Goal: Find specific page/section: Find specific page/section

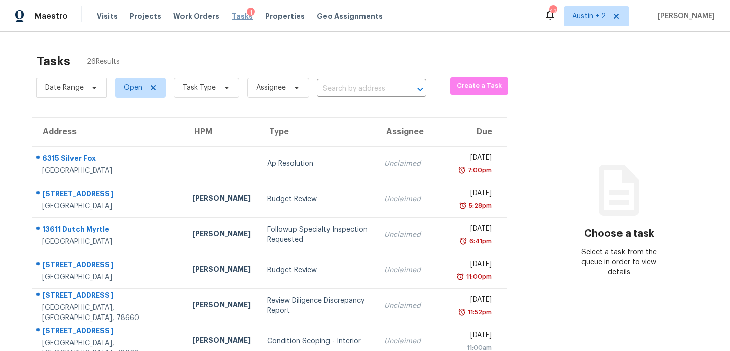
click at [232, 15] on span "Tasks" at bounding box center [242, 16] width 21 height 7
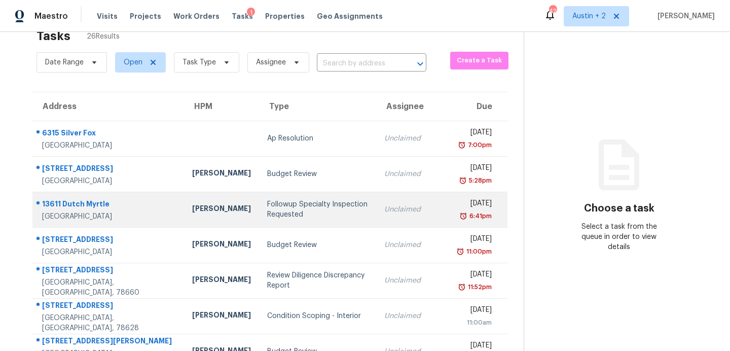
scroll to position [21, 0]
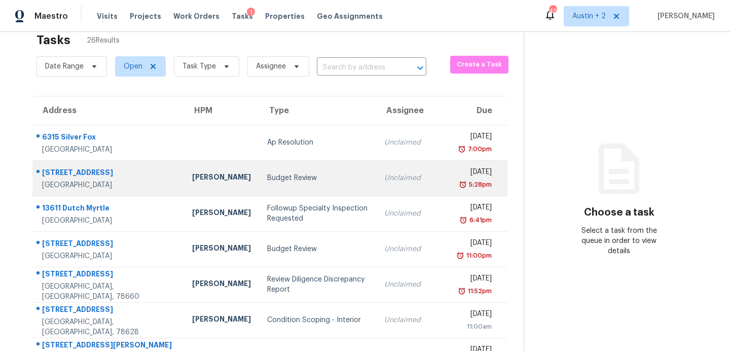
click at [192, 180] on div "[PERSON_NAME]" at bounding box center [221, 178] width 59 height 13
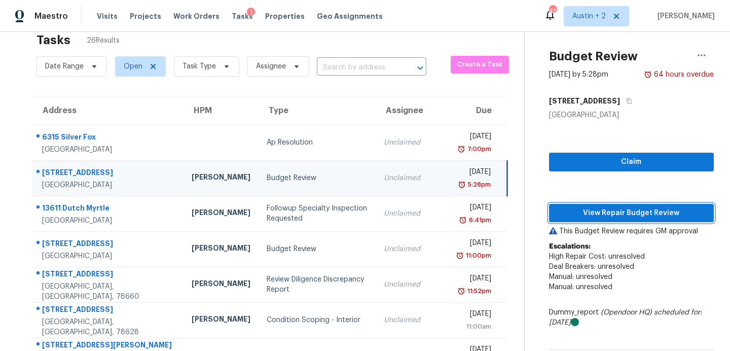
click at [613, 212] on span "View Repair Budget Review" at bounding box center [631, 213] width 149 height 13
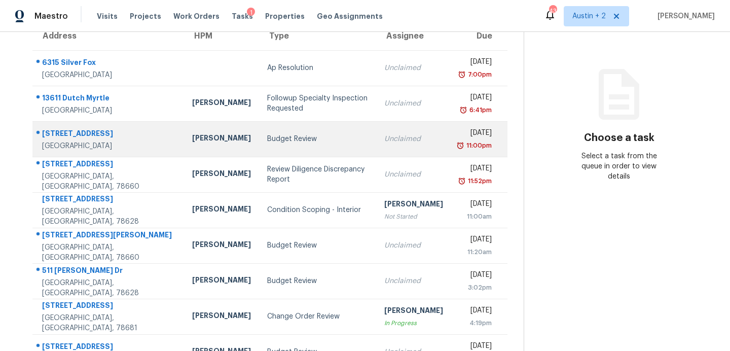
scroll to position [93, 0]
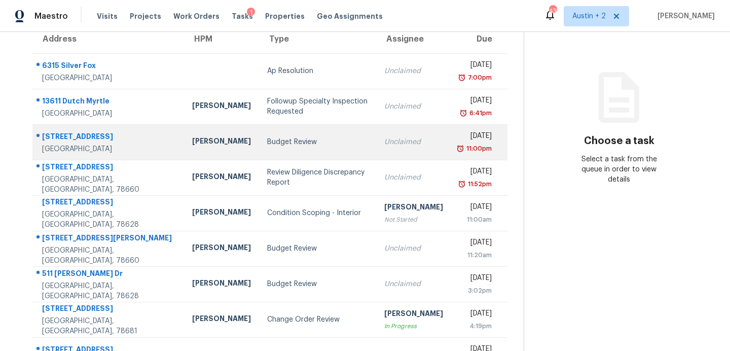
click at [267, 141] on div "Budget Review" at bounding box center [317, 142] width 101 height 10
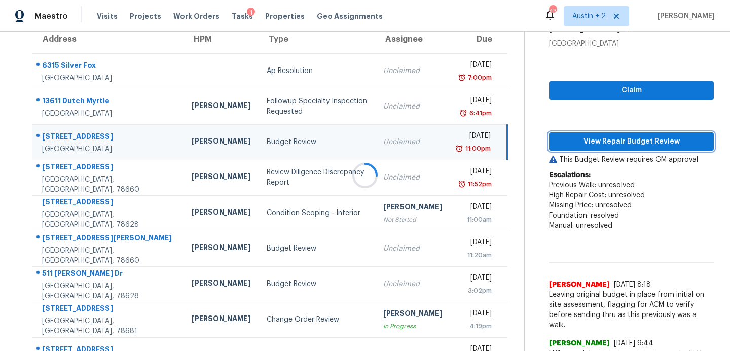
click at [557, 146] on span "View Repair Budget Review" at bounding box center [631, 141] width 149 height 13
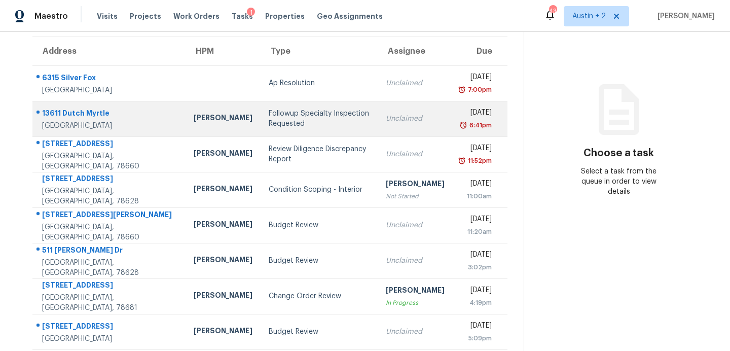
scroll to position [81, 0]
click at [269, 121] on div "Followup Specialty Inspection Requested" at bounding box center [319, 118] width 101 height 20
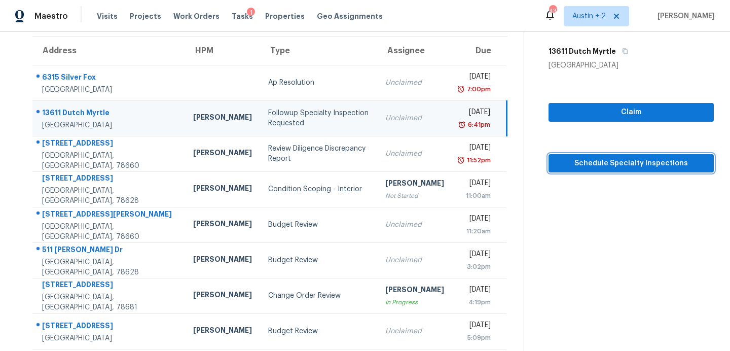
click at [609, 161] on span "Schedule Specialty Inspections" at bounding box center [631, 163] width 149 height 13
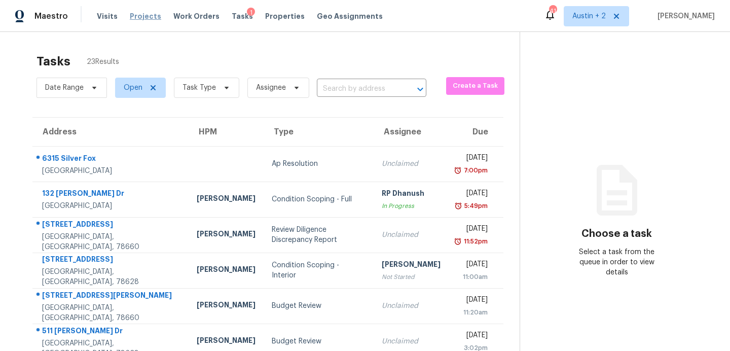
click at [134, 14] on span "Projects" at bounding box center [145, 16] width 31 height 10
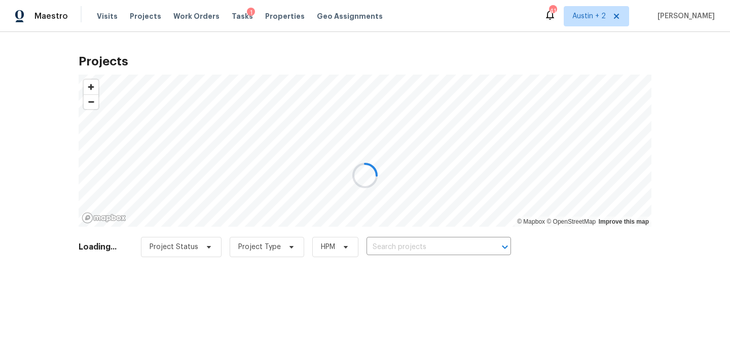
click at [406, 246] on div at bounding box center [365, 175] width 730 height 351
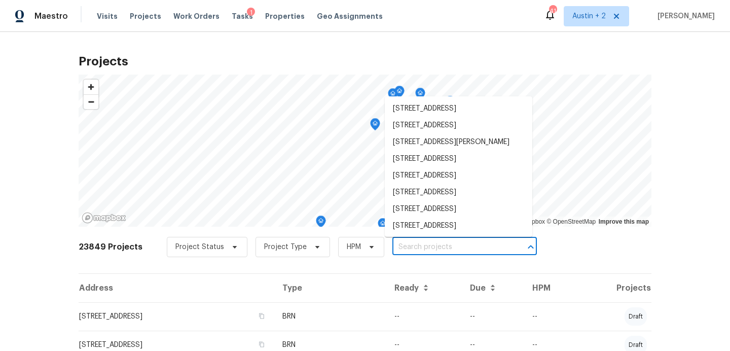
click at [417, 246] on input "text" at bounding box center [450, 247] width 116 height 16
paste input "2909 Phoenix Dr, Killeen, TX 76543"
type input "2909 Phoenix Dr, Killeen, TX 76543"
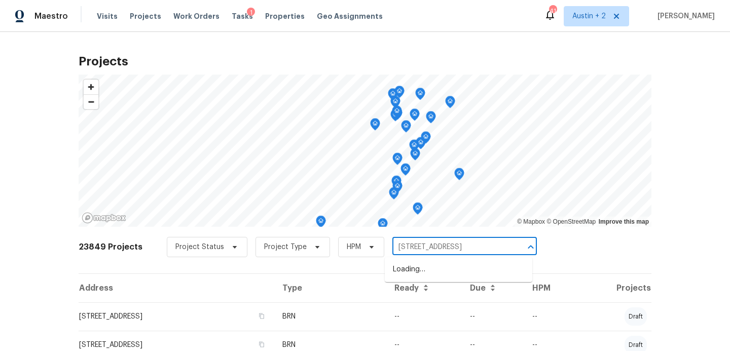
scroll to position [0, 3]
click at [419, 278] on ul "2909 Phoenix Dr, Killeen, TX 76543" at bounding box center [459, 269] width 148 height 25
click at [418, 269] on li "2909 Phoenix Dr, Killeen, TX 76543" at bounding box center [459, 269] width 148 height 17
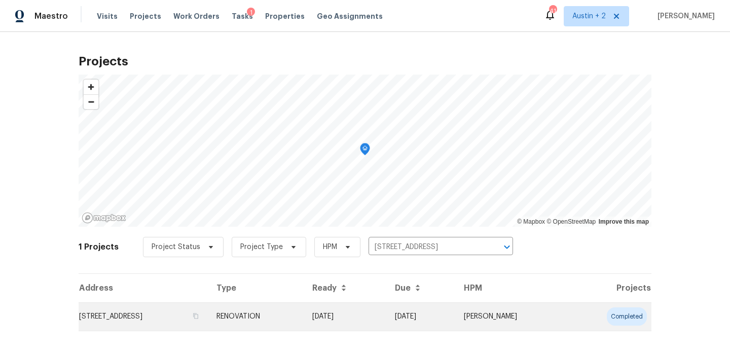
click at [121, 317] on td "2909 Phoenix Dr, Killeen, TX 76543" at bounding box center [144, 316] width 130 height 28
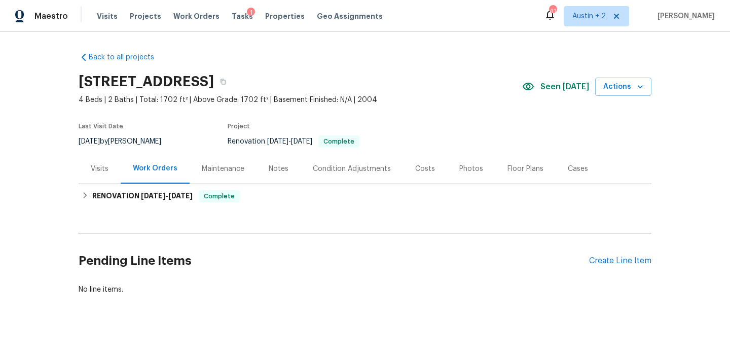
click at [459, 171] on div "Photos" at bounding box center [471, 169] width 24 height 10
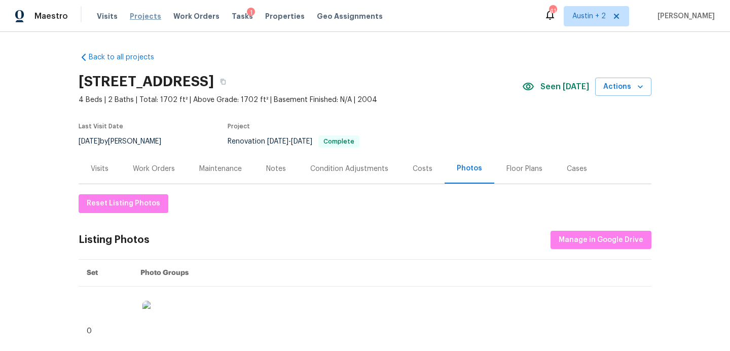
click at [149, 19] on span "Projects" at bounding box center [145, 16] width 31 height 10
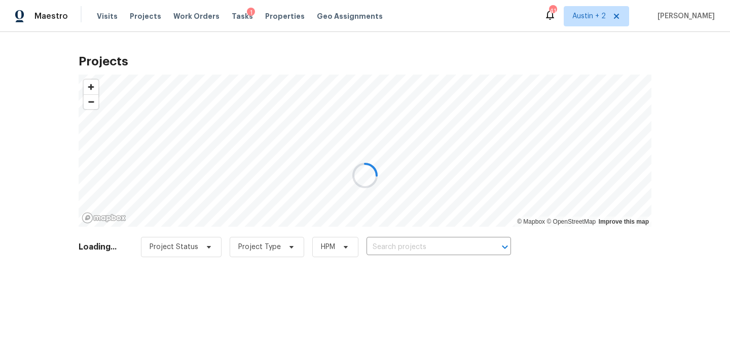
click at [388, 245] on div at bounding box center [365, 175] width 730 height 351
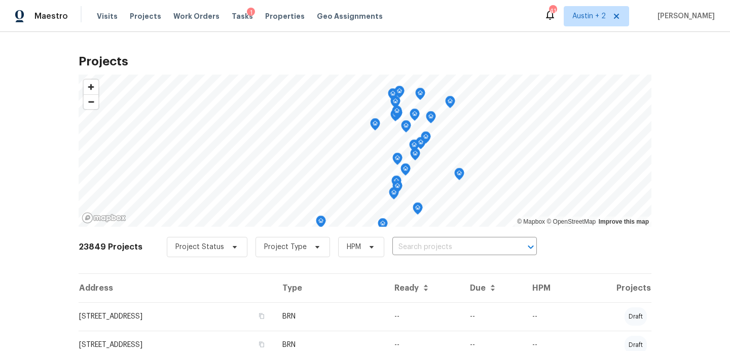
click at [397, 245] on input "text" at bounding box center [450, 247] width 116 height 16
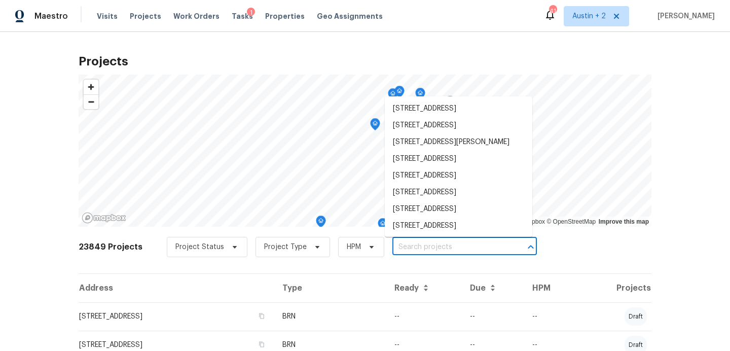
paste input "5504 Mars Ln, Austin, TX 78724"
type input "5504 Mars Ln, Austin, TX 78724"
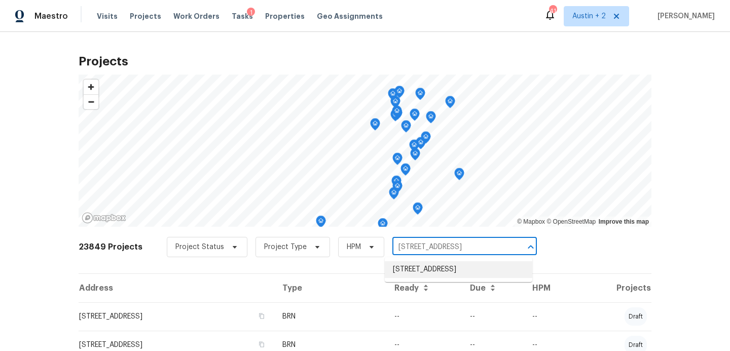
click at [415, 274] on li "5504 Mars Ln, Austin, TX 78724" at bounding box center [459, 269] width 148 height 17
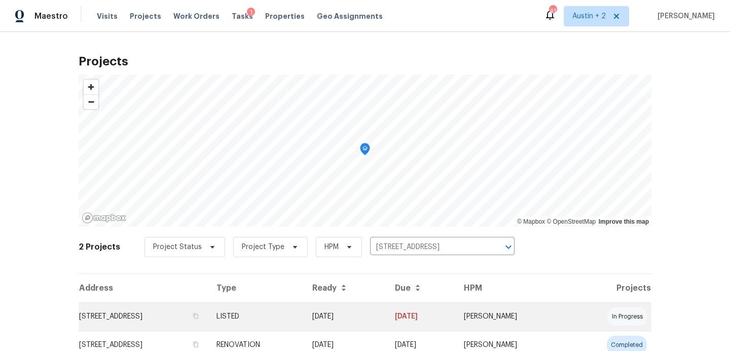
click at [146, 317] on td "5504 Mars Ln, Austin, TX 78724" at bounding box center [144, 316] width 130 height 28
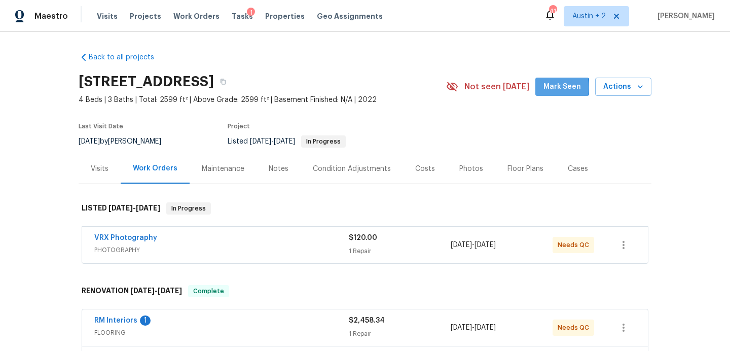
click at [549, 88] on span "Mark Seen" at bounding box center [563, 87] width 38 height 13
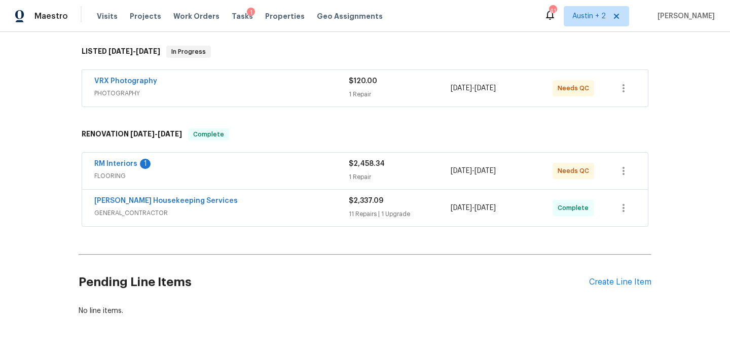
scroll to position [170, 0]
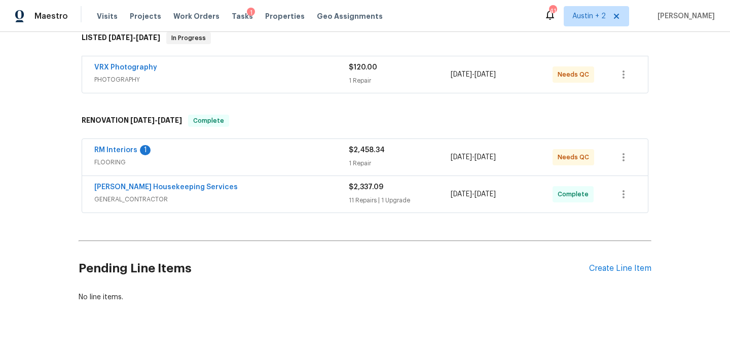
click at [295, 190] on div "Arelis Housekeeping Services" at bounding box center [221, 188] width 255 height 12
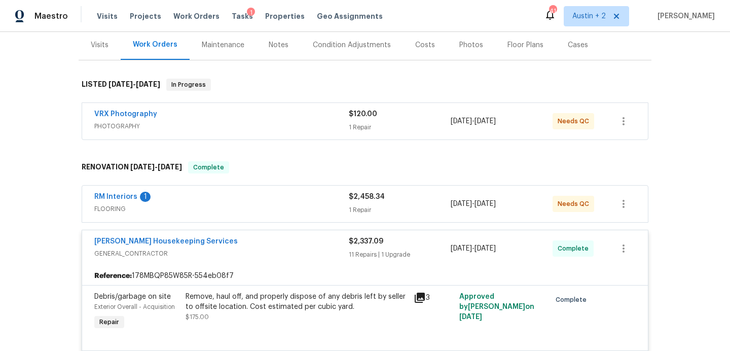
scroll to position [0, 0]
